Goal: Task Accomplishment & Management: Manage account settings

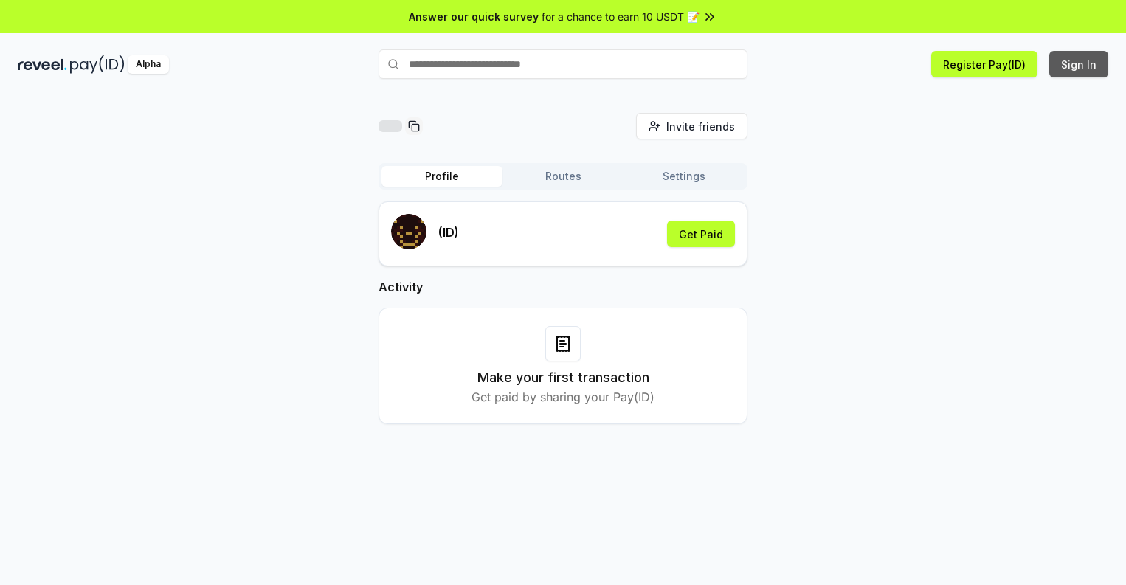
click at [1080, 64] on button "Sign In" at bounding box center [1079, 64] width 59 height 27
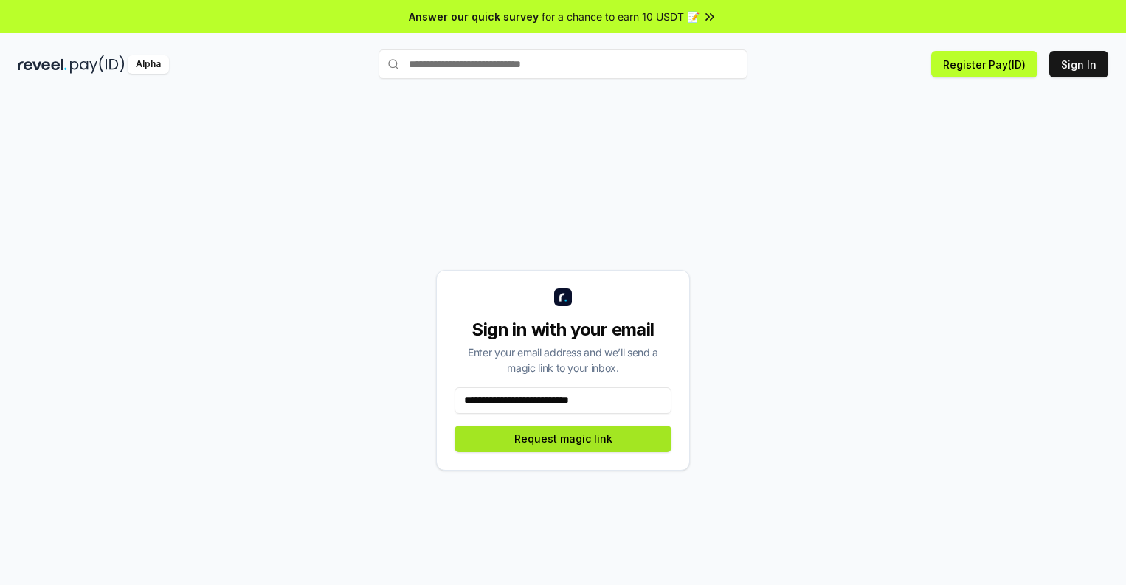
type input "**********"
click at [563, 438] on button "Request magic link" at bounding box center [563, 439] width 217 height 27
